Goal: Task Accomplishment & Management: Manage account settings

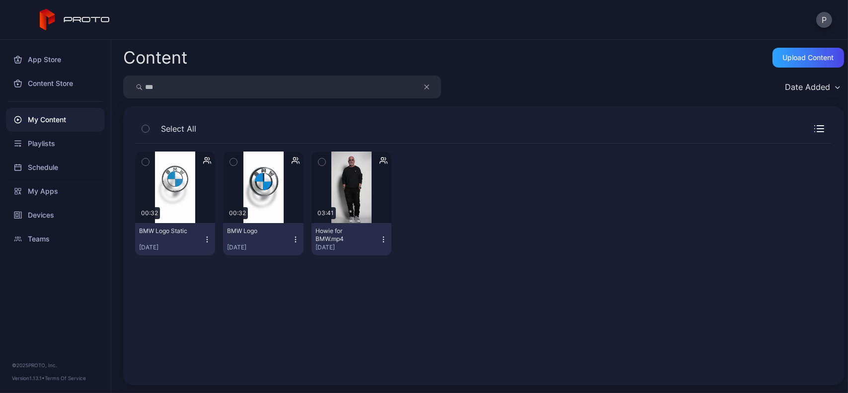
click at [431, 80] on button "button" at bounding box center [431, 86] width 19 height 23
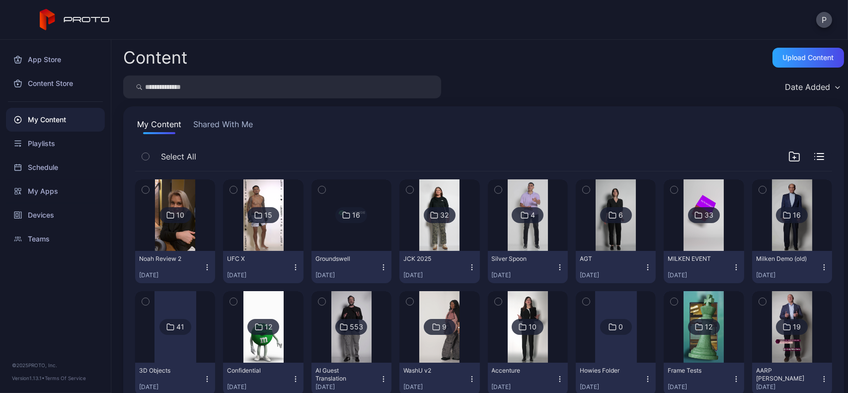
click at [360, 79] on input "search" at bounding box center [282, 86] width 318 height 23
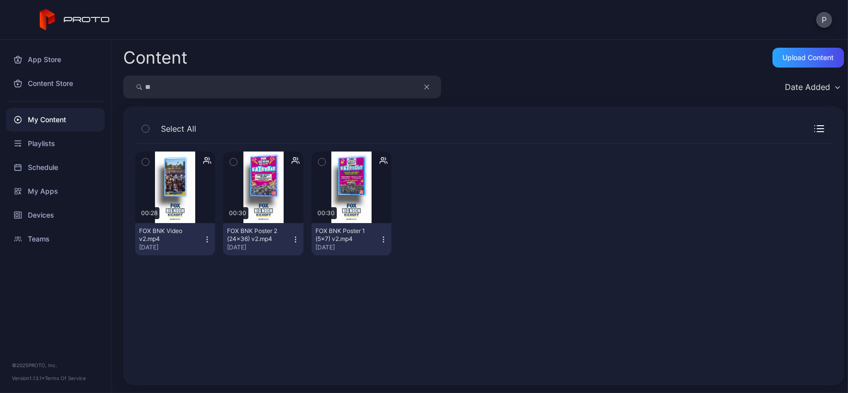
type input "*"
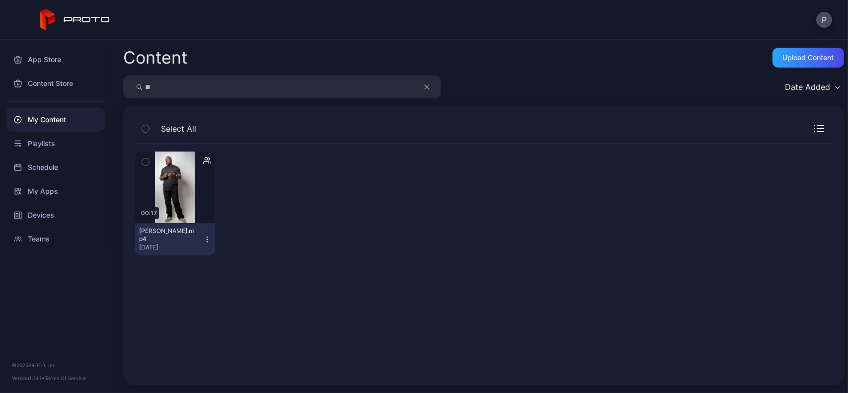
type input "*"
type input "***"
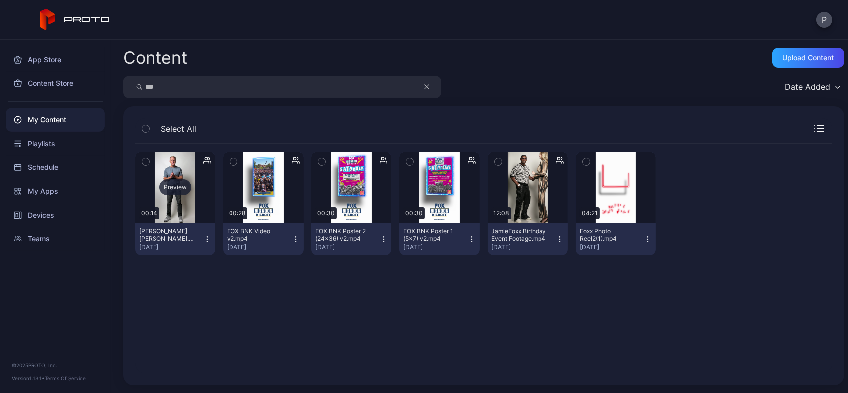
click at [163, 215] on div "Preview" at bounding box center [175, 187] width 80 height 72
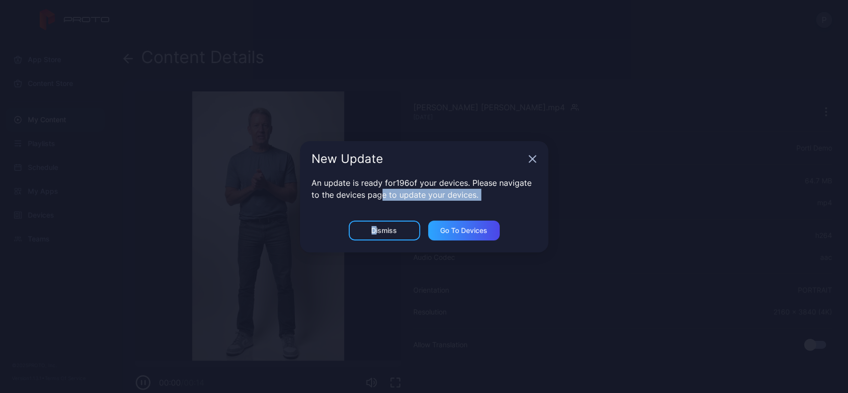
drag, startPoint x: 376, startPoint y: 215, endPoint x: 374, endPoint y: 223, distance: 9.2
click at [374, 223] on div "New Update An update is ready for 196 of your devices. Please navigate to the d…" at bounding box center [424, 196] width 248 height 111
click at [374, 223] on div "Dismiss" at bounding box center [385, 230] width 72 height 20
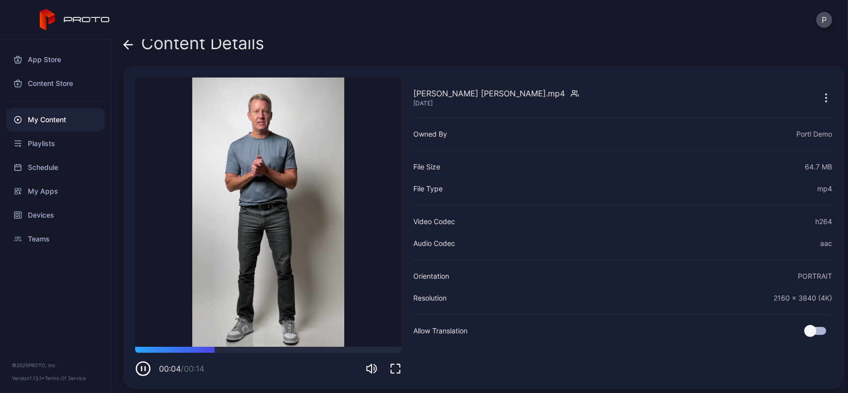
scroll to position [17, 0]
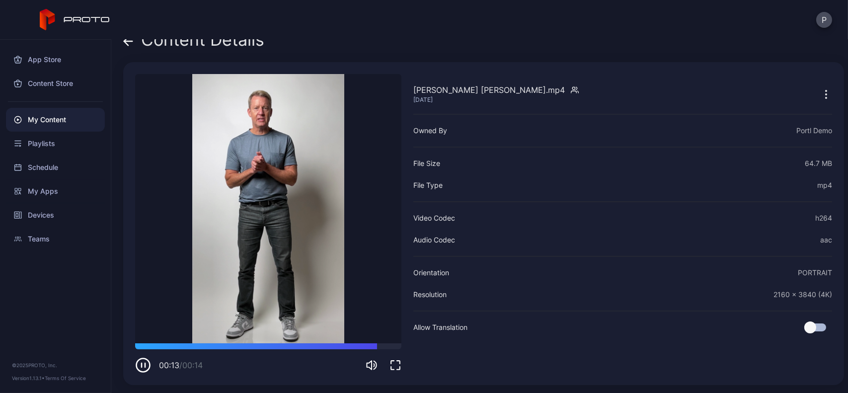
click at [820, 94] on icon "button" at bounding box center [826, 94] width 12 height 12
click at [136, 43] on div "Content Details" at bounding box center [193, 42] width 141 height 24
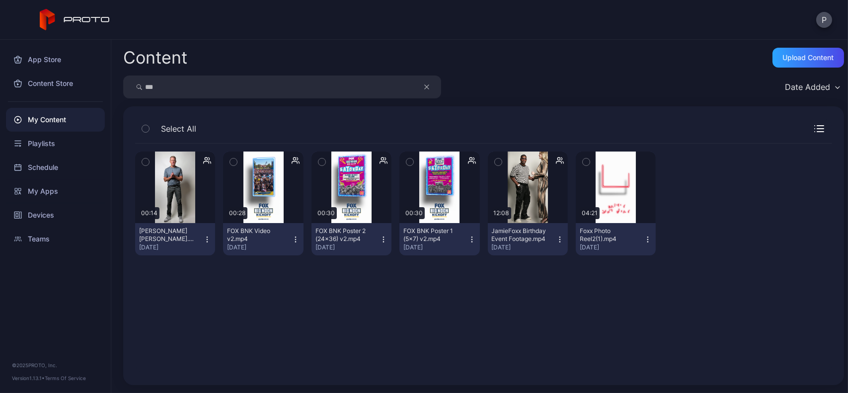
click at [425, 85] on icon "button" at bounding box center [426, 87] width 5 height 12
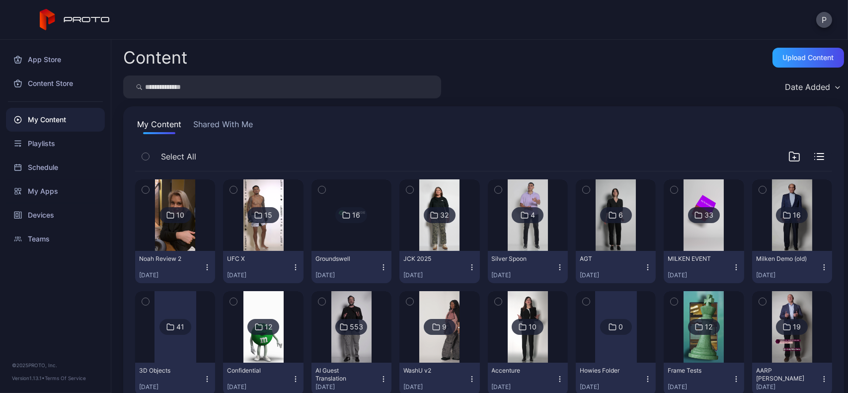
click at [334, 87] on input "search" at bounding box center [282, 86] width 318 height 23
type input "******"
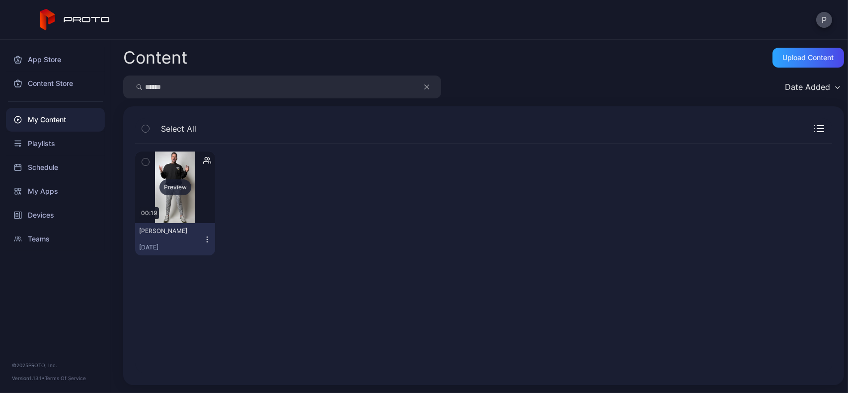
click at [180, 214] on div "Preview" at bounding box center [175, 187] width 80 height 72
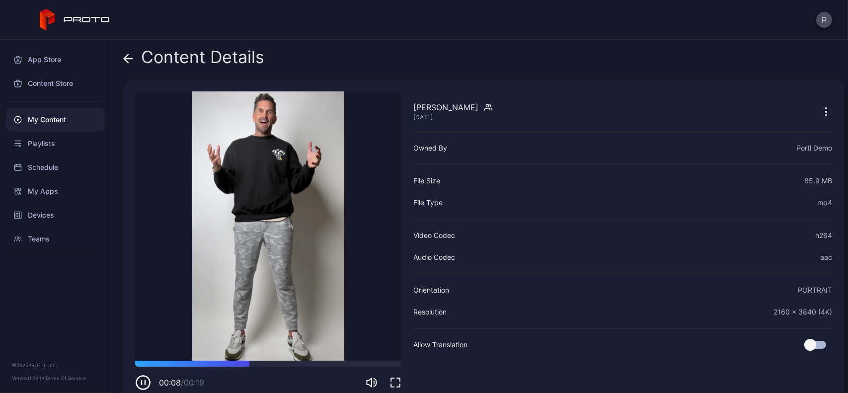
click at [820, 107] on icon "button" at bounding box center [826, 112] width 12 height 12
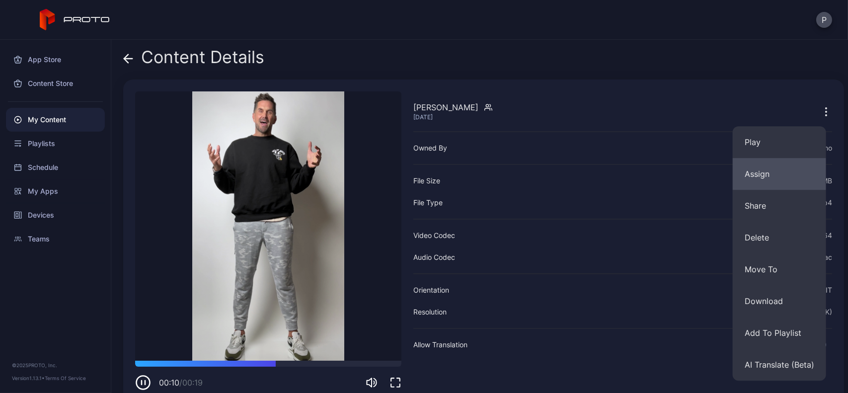
click at [766, 163] on button "Assign" at bounding box center [778, 174] width 93 height 32
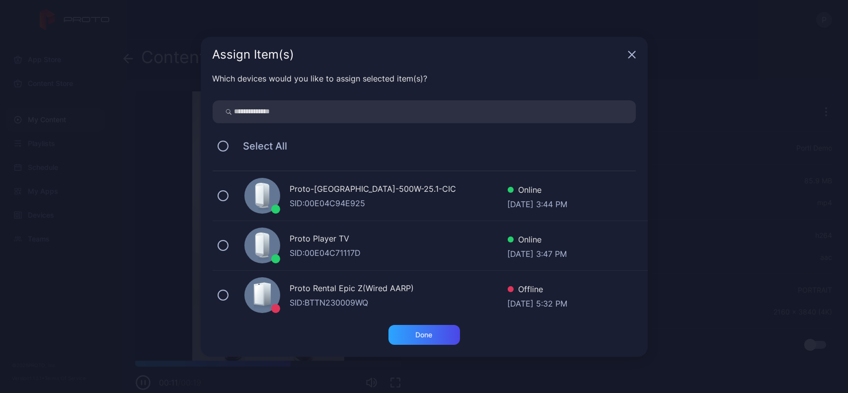
click at [489, 114] on input "search" at bounding box center [424, 111] width 423 height 23
type input "******"
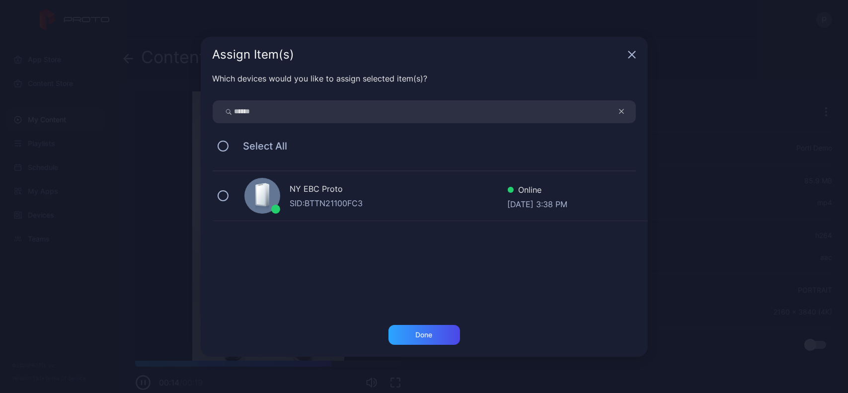
click at [444, 184] on div "NY EBC Proto" at bounding box center [398, 190] width 217 height 14
click at [413, 328] on div "Done" at bounding box center [424, 335] width 72 height 20
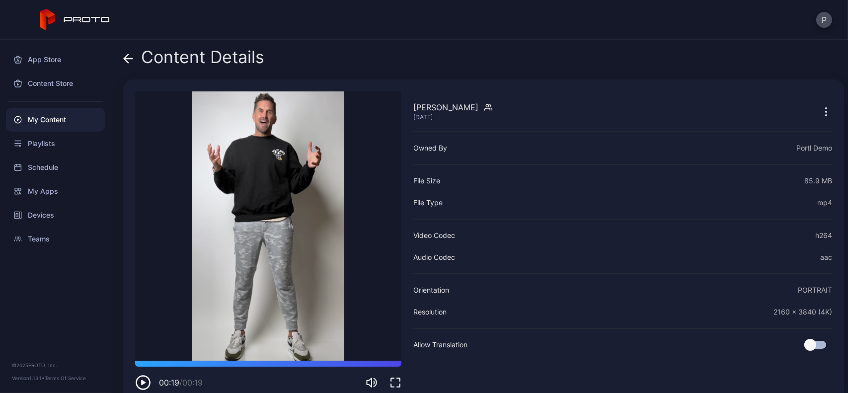
click at [127, 56] on icon at bounding box center [128, 59] width 10 height 10
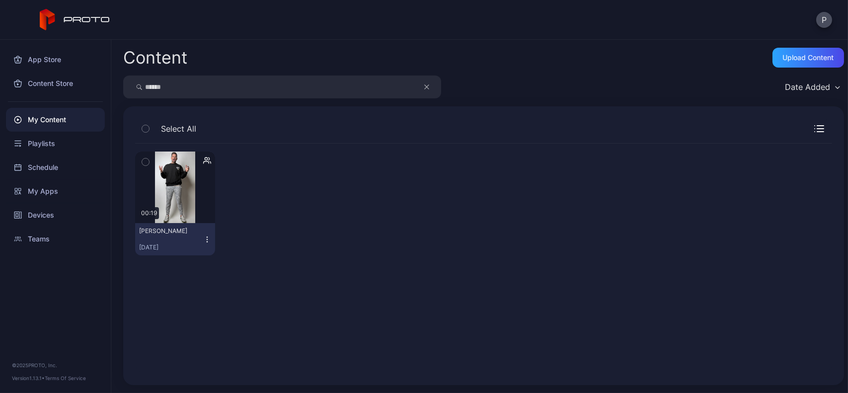
click at [426, 85] on icon "button" at bounding box center [426, 87] width 5 height 12
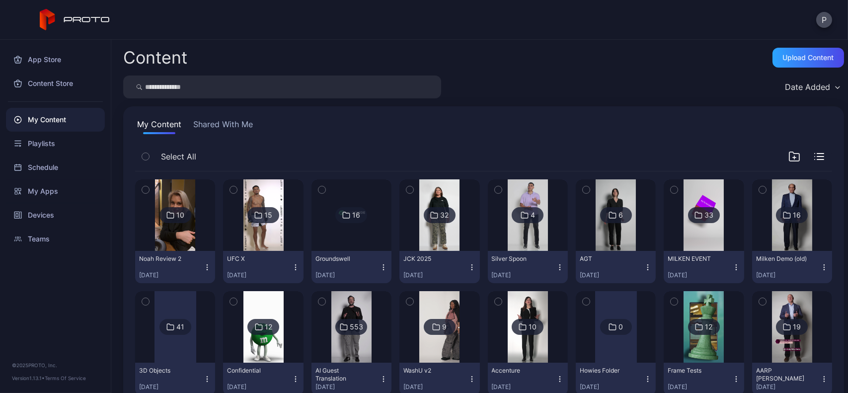
click at [409, 85] on input "search" at bounding box center [282, 86] width 318 height 23
type input "***"
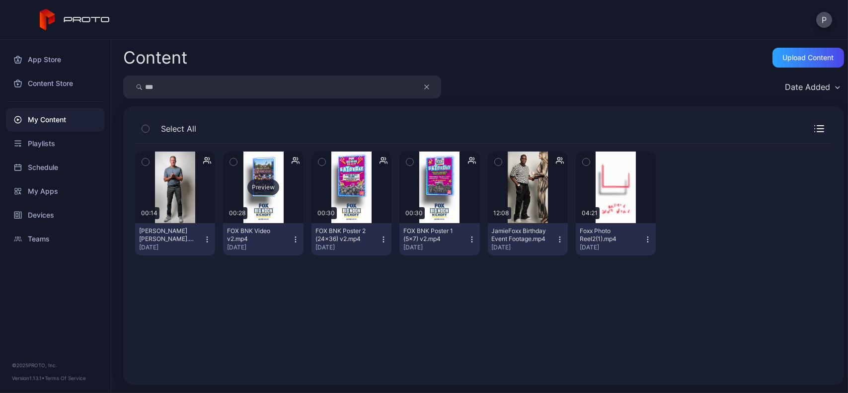
click at [293, 216] on div "Preview" at bounding box center [263, 187] width 80 height 72
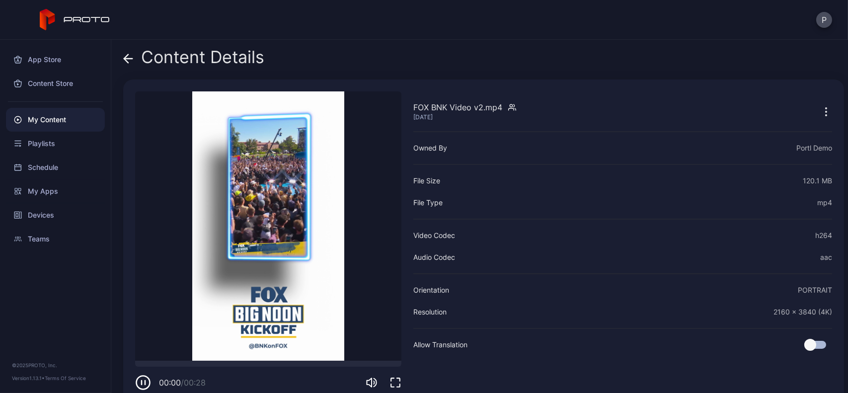
scroll to position [17, 0]
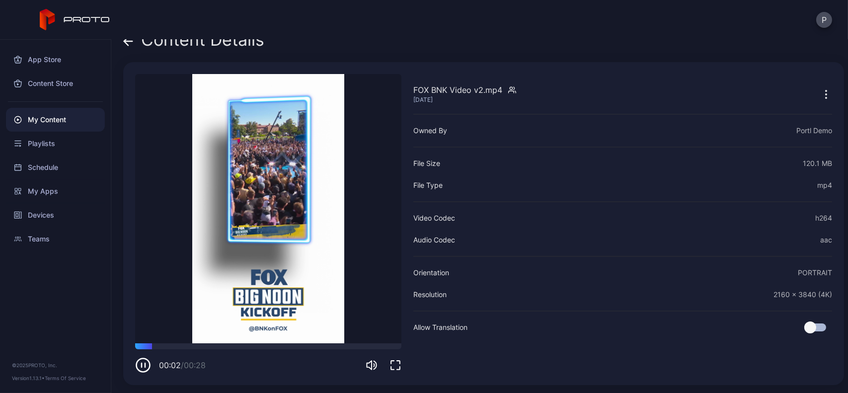
click at [131, 49] on span at bounding box center [128, 39] width 10 height 19
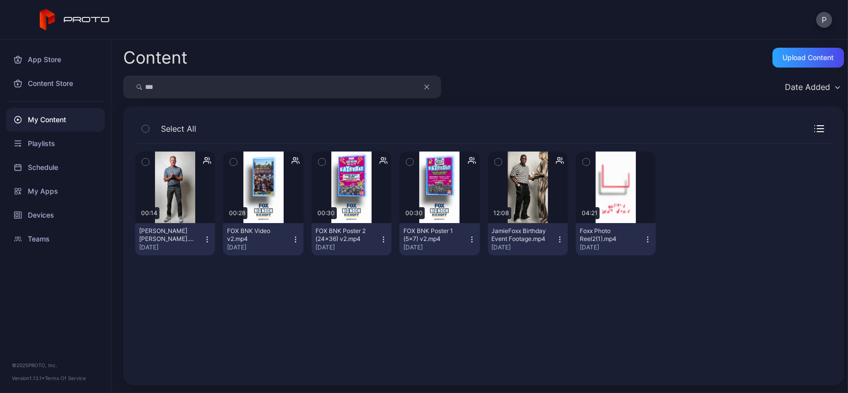
click at [73, 119] on div "My Content" at bounding box center [55, 120] width 99 height 24
click at [423, 91] on button "button" at bounding box center [431, 86] width 19 height 23
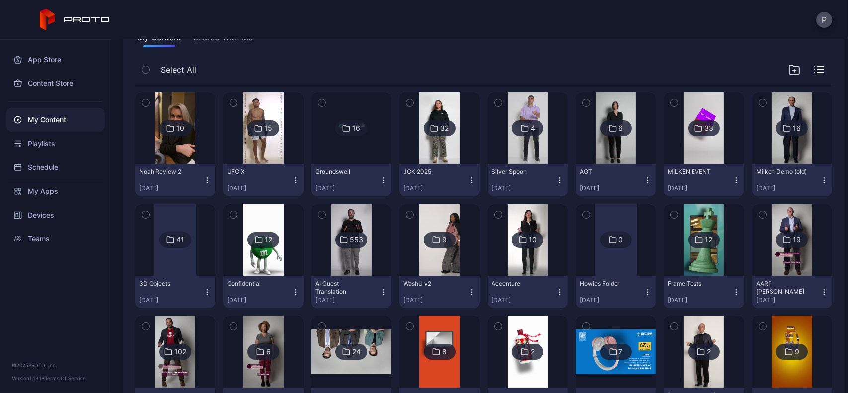
scroll to position [87, 0]
click at [61, 208] on div "Devices" at bounding box center [55, 215] width 99 height 24
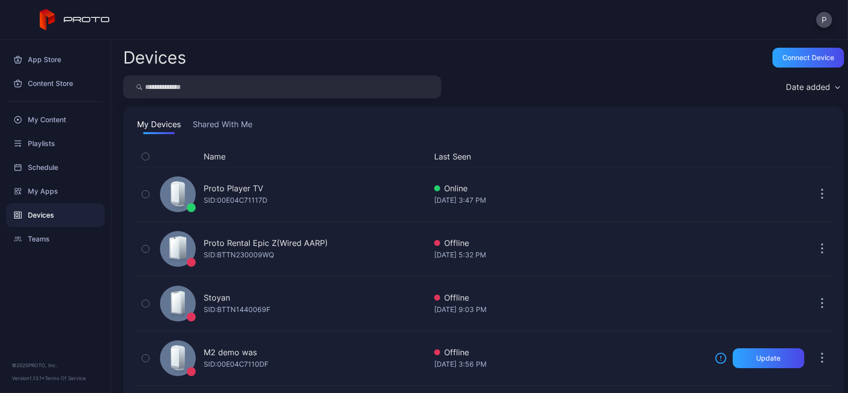
drag, startPoint x: 202, startPoint y: 99, endPoint x: 198, endPoint y: 88, distance: 12.1
click at [198, 88] on div "Devices Connect device Date added My Devices Shared With Me Name Last Seen Prot…" at bounding box center [479, 216] width 736 height 353
click at [198, 88] on input "search" at bounding box center [282, 86] width 318 height 23
type input "******"
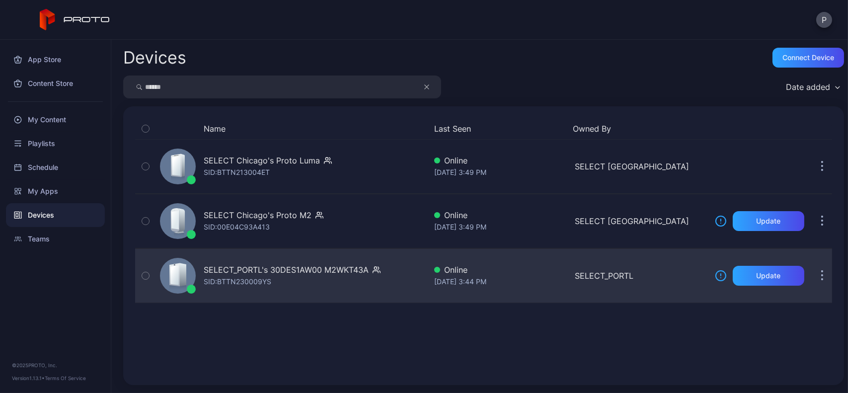
click at [317, 277] on div "SELECT_PORTL's 30DES1AW00 M2WKT43A SID: BTTN230009YS" at bounding box center [292, 276] width 177 height 24
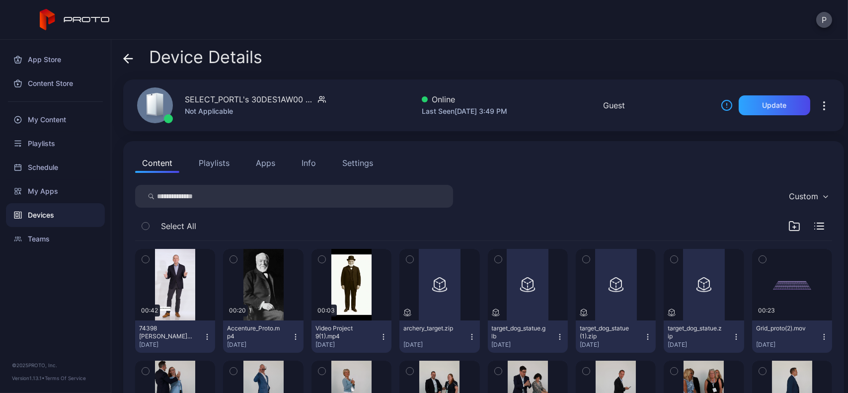
click at [274, 158] on button "Apps" at bounding box center [265, 163] width 33 height 20
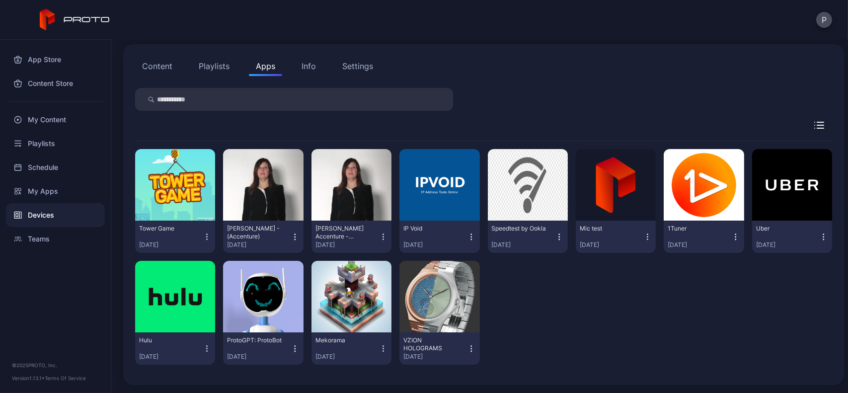
scroll to position [42, 0]
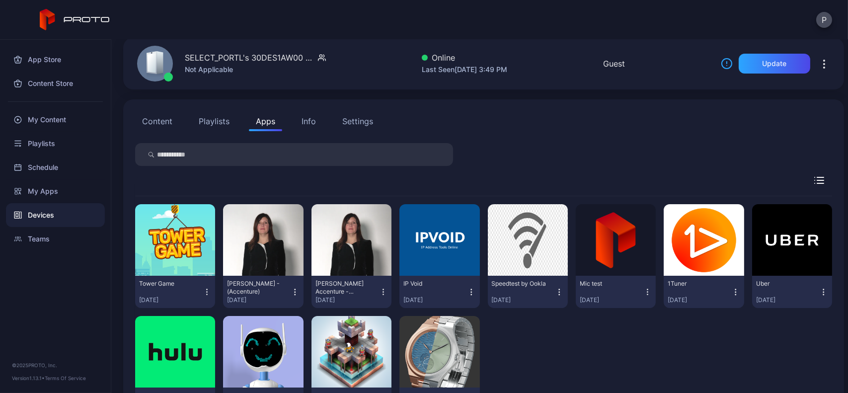
click at [160, 115] on button "Content" at bounding box center [157, 121] width 44 height 20
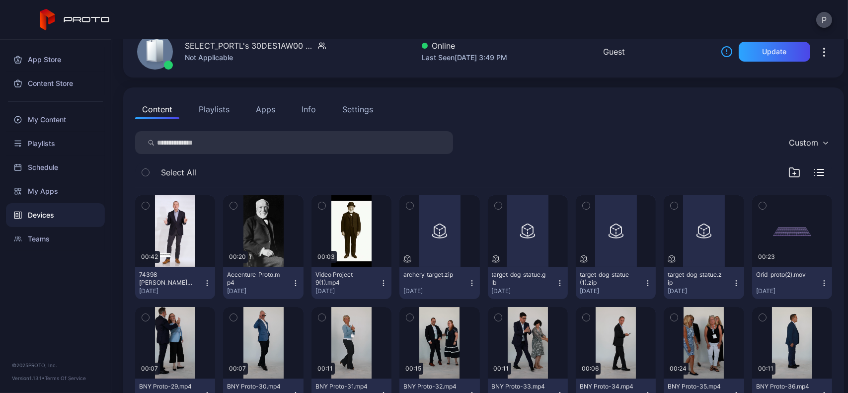
scroll to position [0, 0]
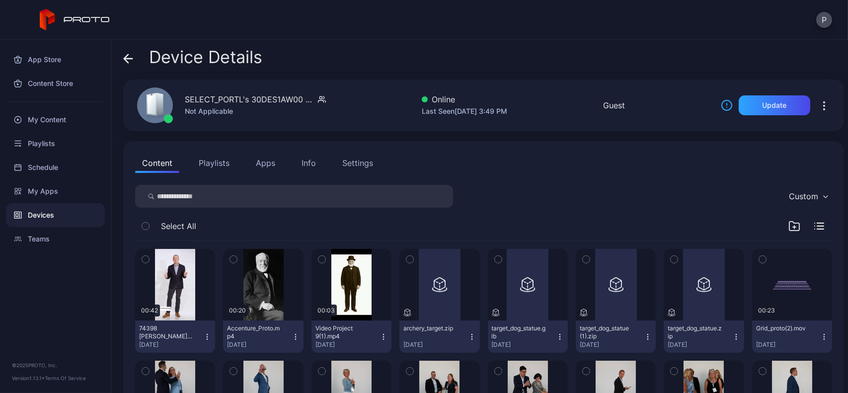
click at [131, 61] on icon at bounding box center [128, 59] width 10 height 10
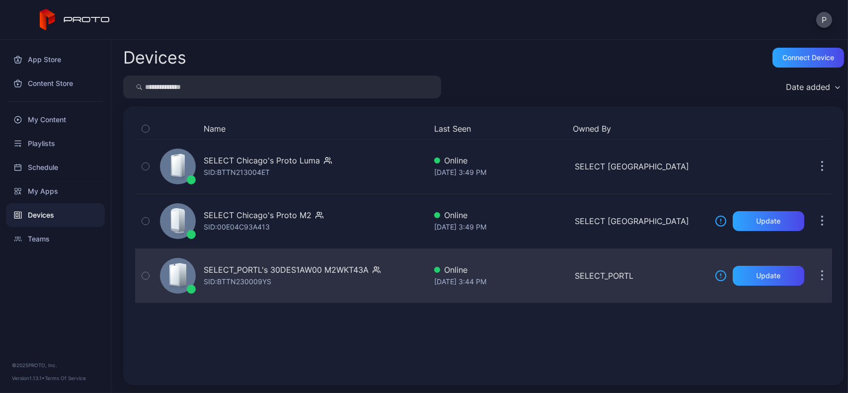
click at [283, 280] on div "SELECT_PORTL's 30DES1AW00 M2WKT43A SID: BTTN230009YS" at bounding box center [292, 276] width 177 height 24
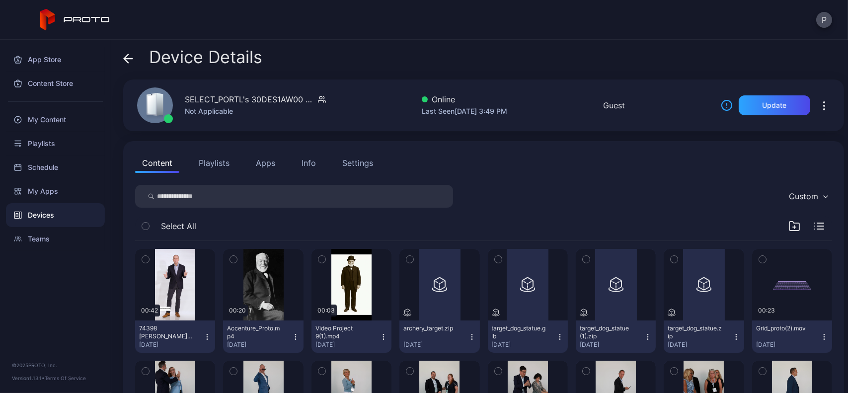
click at [300, 160] on button "Info" at bounding box center [308, 163] width 28 height 20
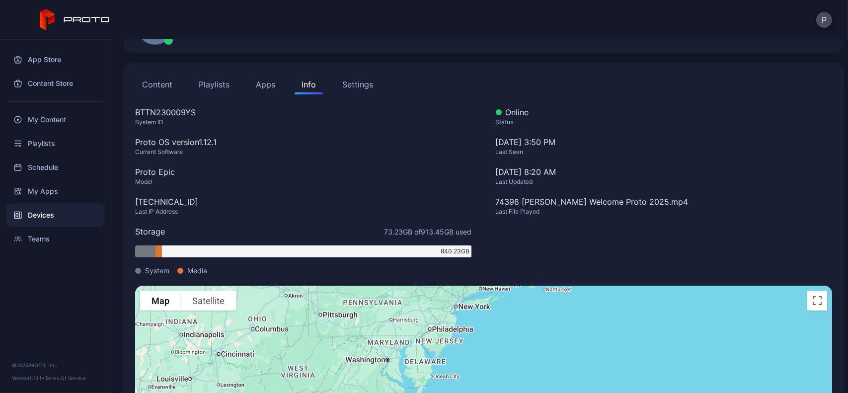
scroll to position [46, 0]
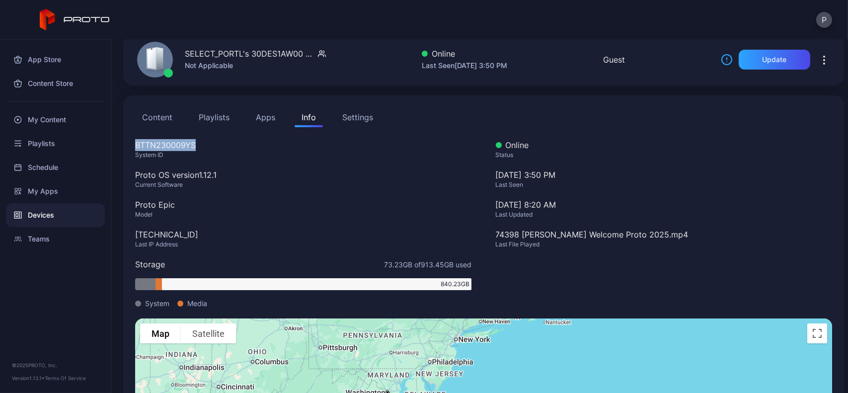
drag, startPoint x: 212, startPoint y: 144, endPoint x: 133, endPoint y: 144, distance: 78.5
click at [133, 144] on div "Content Playlists Apps Info Settings BTTN230009YS System ID Proto OS version 1.…" at bounding box center [483, 301] width 720 height 413
copy div "BTTN230009YS"
click at [152, 116] on button "Content" at bounding box center [157, 117] width 44 height 20
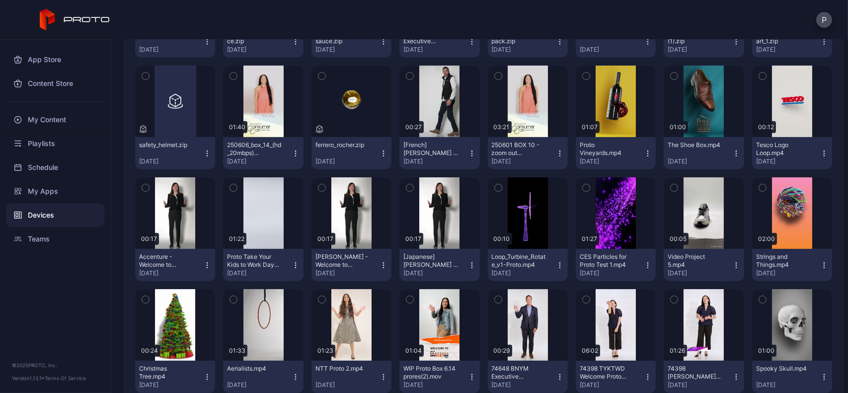
scroll to position [943, 0]
